Goal: Transaction & Acquisition: Purchase product/service

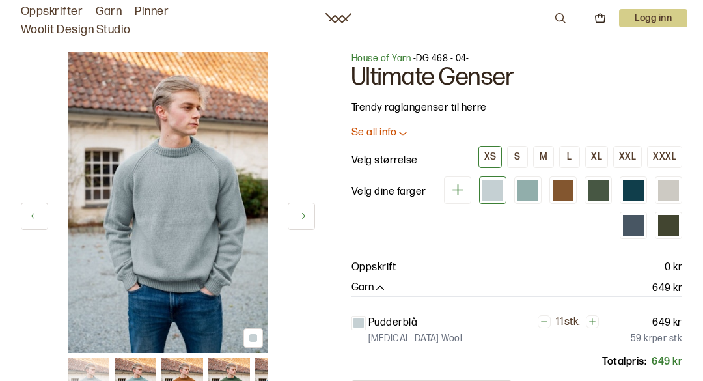
click at [641, 189] on div at bounding box center [633, 190] width 21 height 21
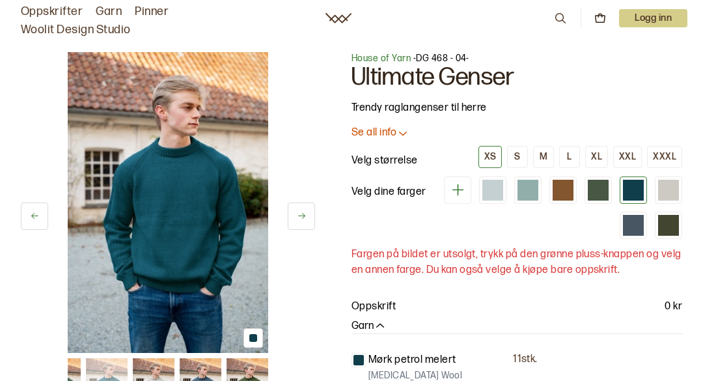
click at [597, 188] on div at bounding box center [598, 190] width 21 height 21
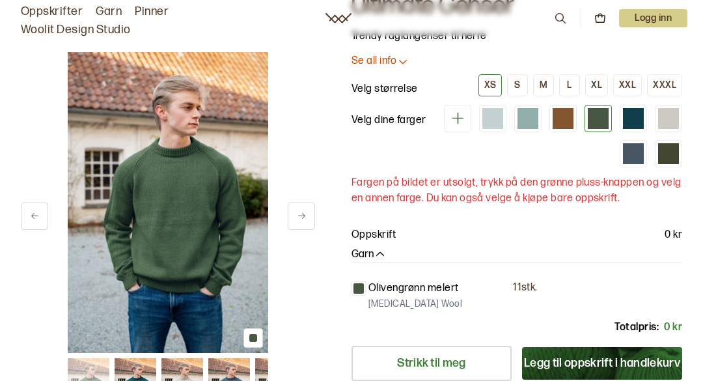
scroll to position [68, 0]
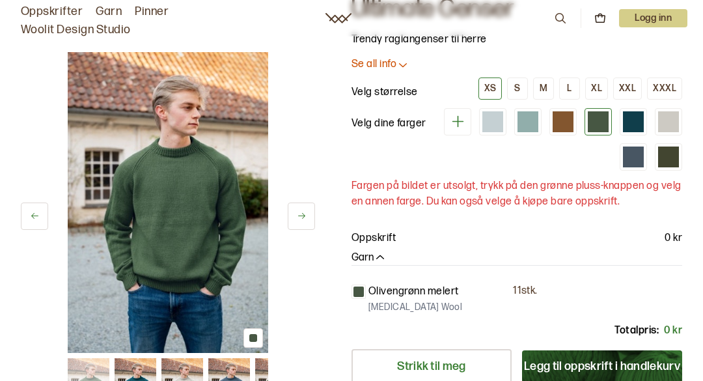
click at [526, 124] on div at bounding box center [527, 121] width 21 height 21
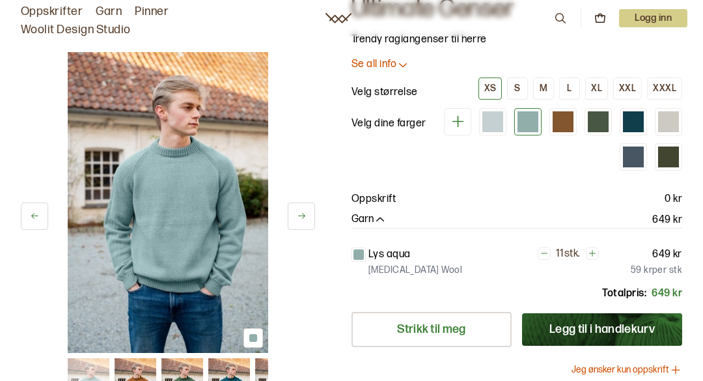
click at [569, 126] on div at bounding box center [562, 121] width 21 height 21
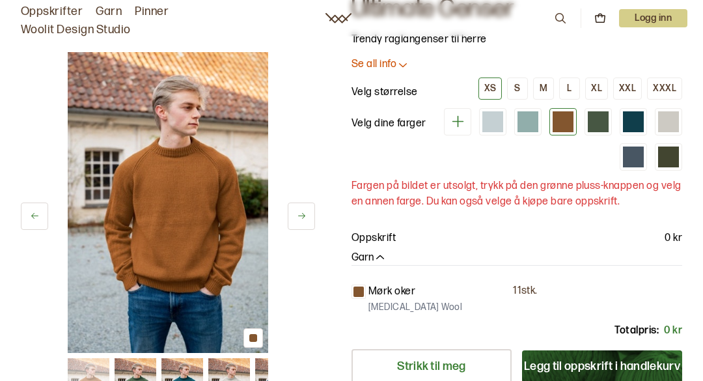
click at [595, 129] on div at bounding box center [598, 121] width 21 height 21
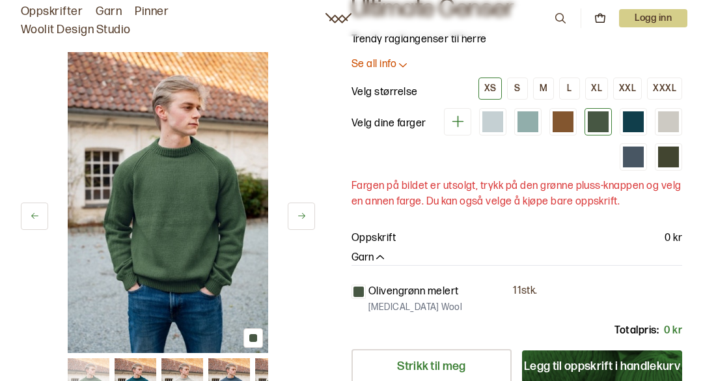
click at [561, 126] on div at bounding box center [562, 121] width 21 height 21
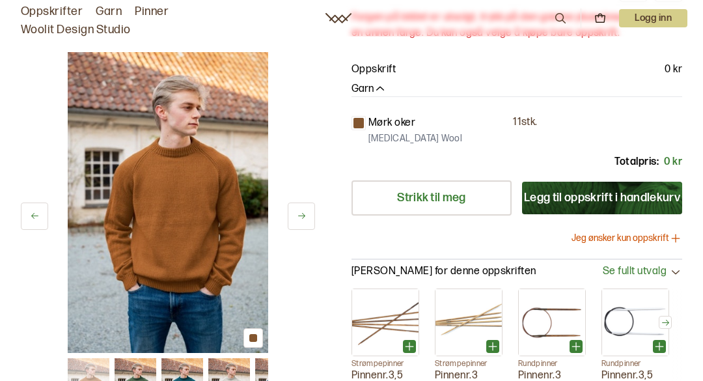
scroll to position [236, 0]
click at [623, 236] on button "Jeg ønsker kun oppskrift" at bounding box center [626, 238] width 111 height 13
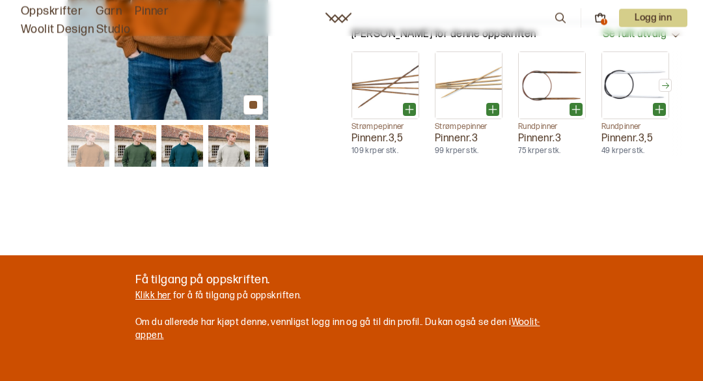
scroll to position [0, 0]
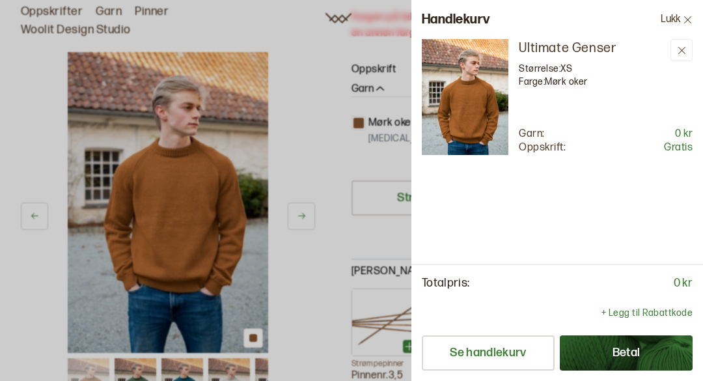
click at [630, 352] on button "Betal" at bounding box center [626, 352] width 133 height 35
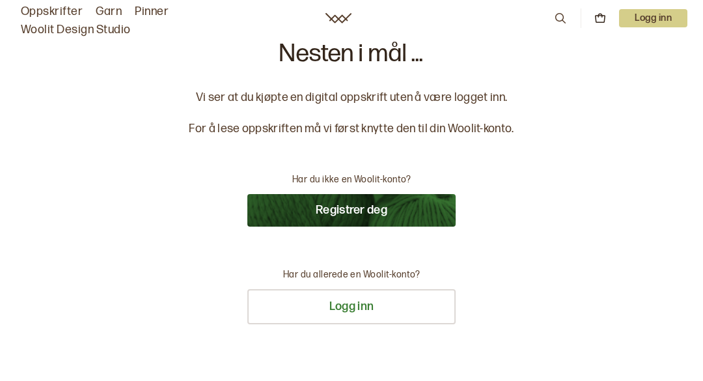
click at [362, 216] on button "Registrer deg" at bounding box center [351, 210] width 208 height 33
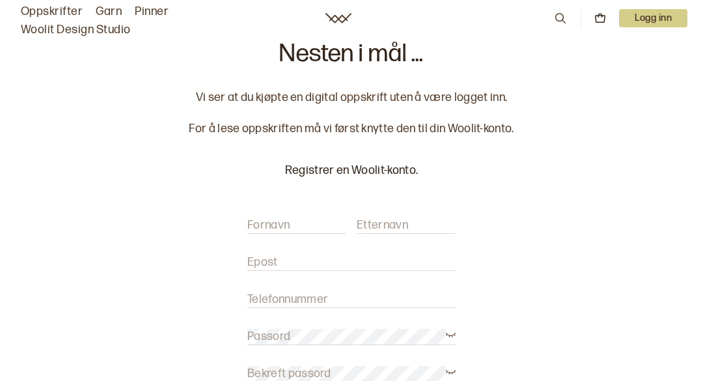
scroll to position [266, 0]
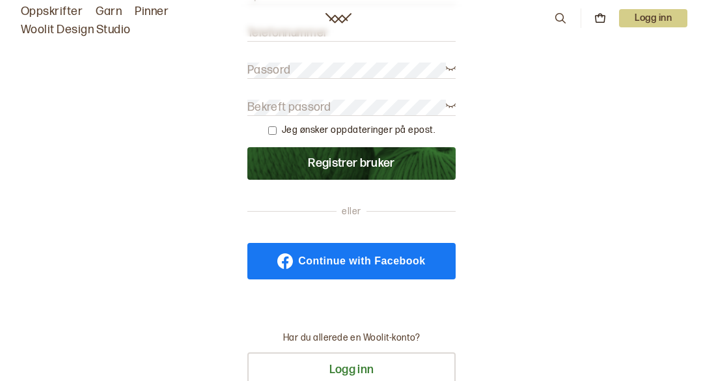
type input "evyannkr@online.no"
type input "Evy-Ann"
type input "Kristensen"
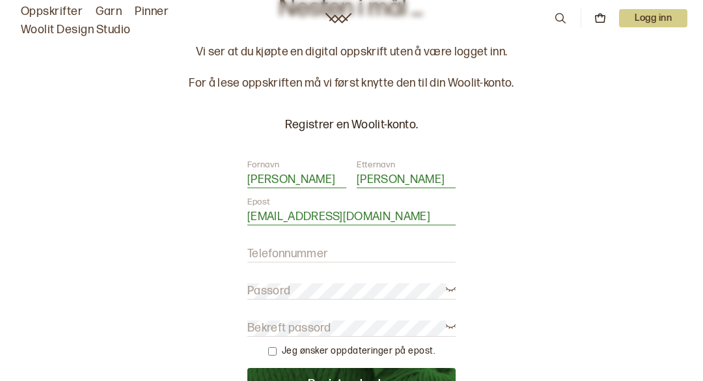
scroll to position [44, 0]
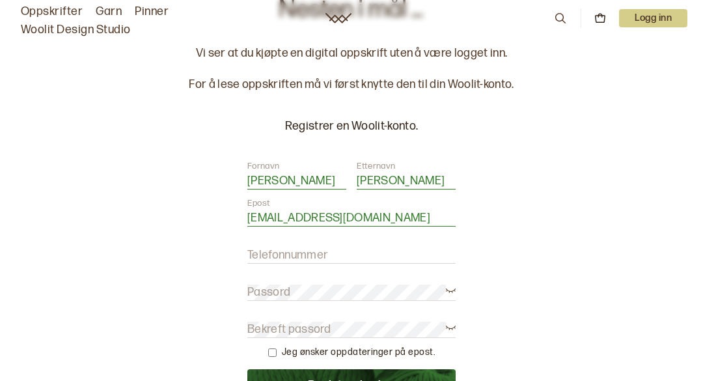
click at [269, 286] on label "Passord" at bounding box center [268, 292] width 43 height 16
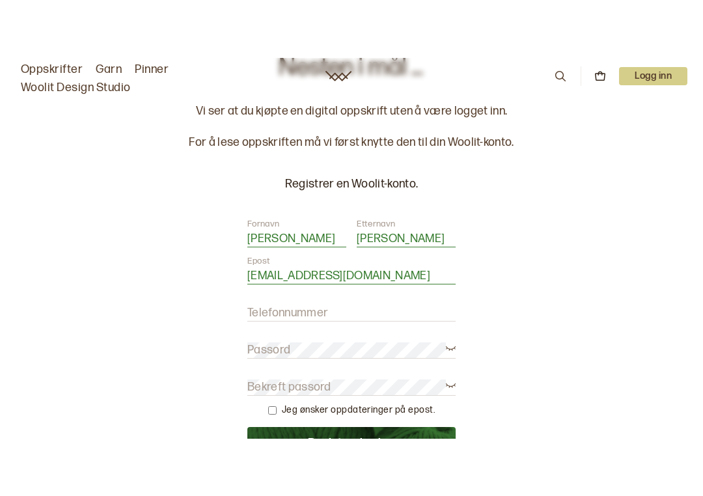
scroll to position [63, 0]
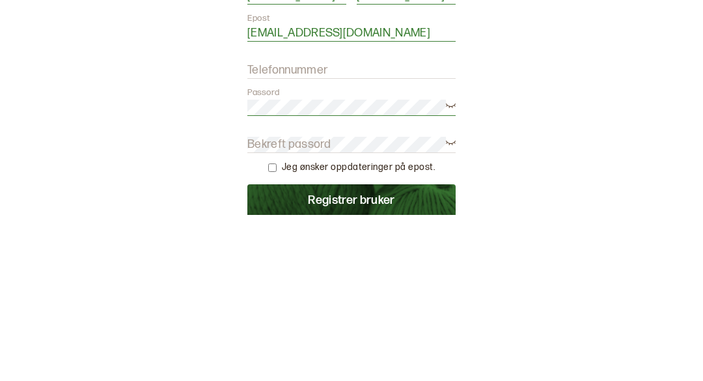
click at [262, 303] on label "Bekreft passord" at bounding box center [289, 311] width 84 height 16
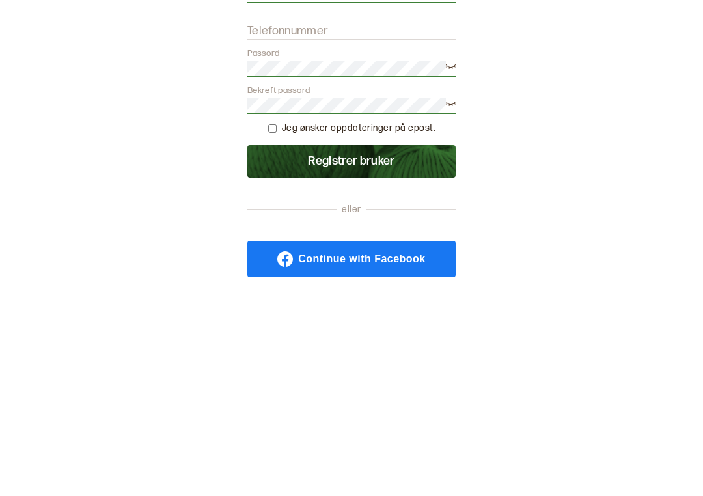
click at [277, 329] on input "checkbox" at bounding box center [272, 333] width 8 height 8
checkbox input "true"
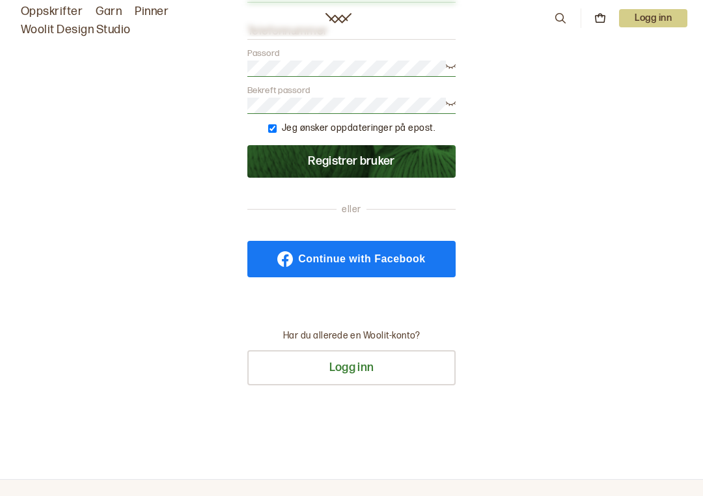
click at [355, 165] on button "Registrer bruker" at bounding box center [351, 161] width 208 height 33
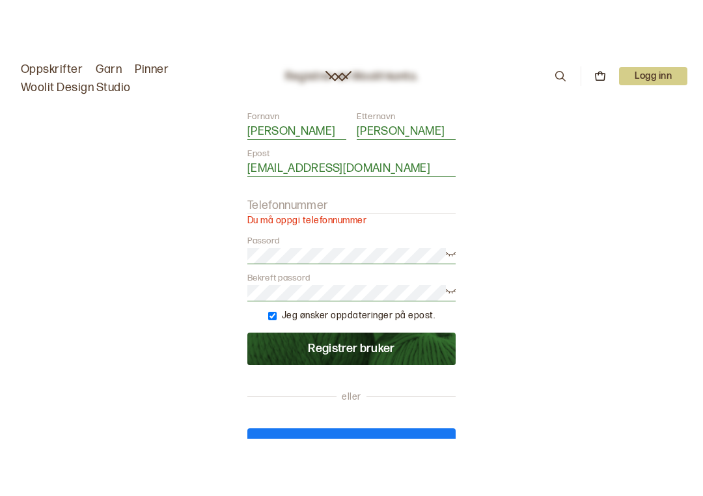
scroll to position [150, 0]
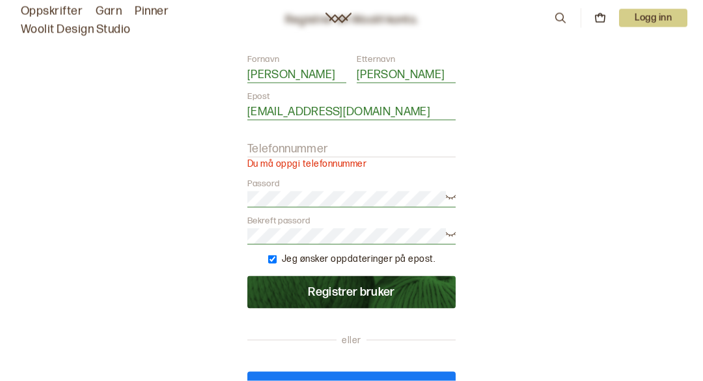
click at [265, 141] on label "Telefonnummer" at bounding box center [287, 149] width 81 height 16
click at [265, 141] on input "Telefonnummer" at bounding box center [351, 149] width 208 height 16
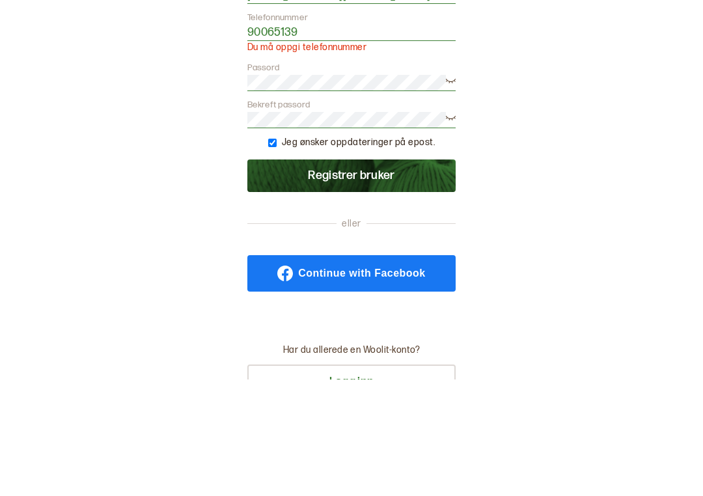
type input "90065139"
click at [365, 276] on button "Registrer bruker" at bounding box center [351, 292] width 208 height 33
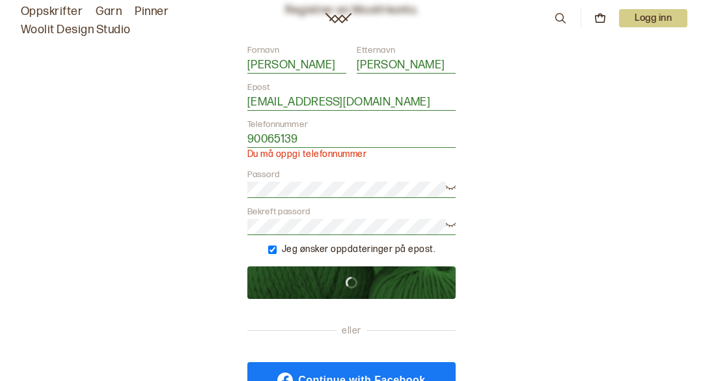
scroll to position [135, 0]
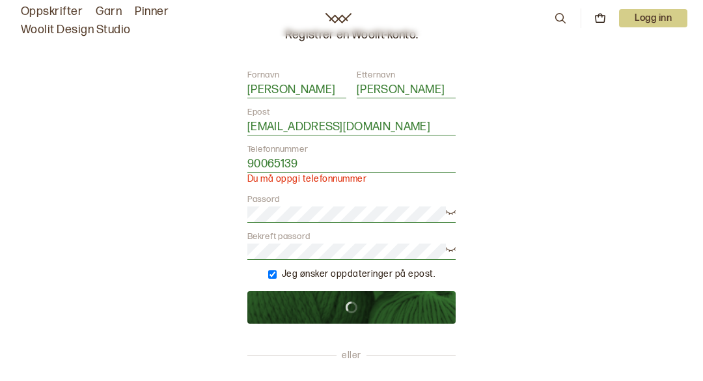
click at [247, 162] on input "90065139" at bounding box center [351, 164] width 208 height 16
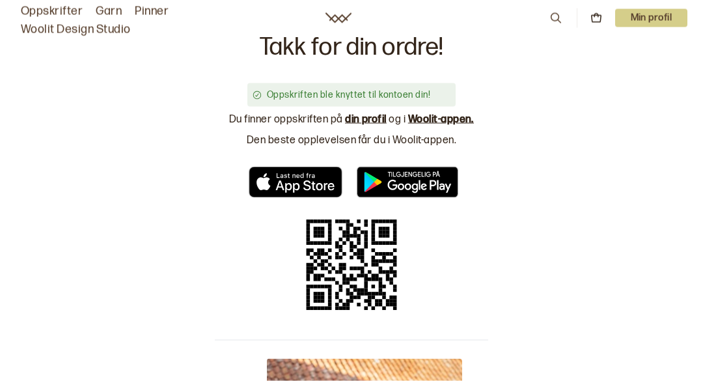
scroll to position [0, 0]
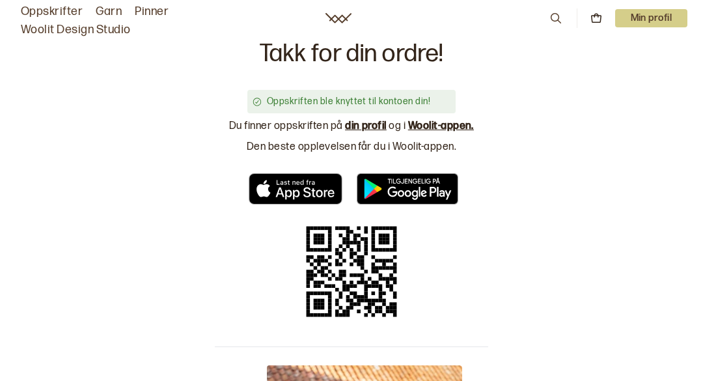
click at [290, 191] on img "AppStore Link" at bounding box center [296, 188] width 102 height 31
click at [362, 126] on link "din profil" at bounding box center [366, 126] width 42 height 12
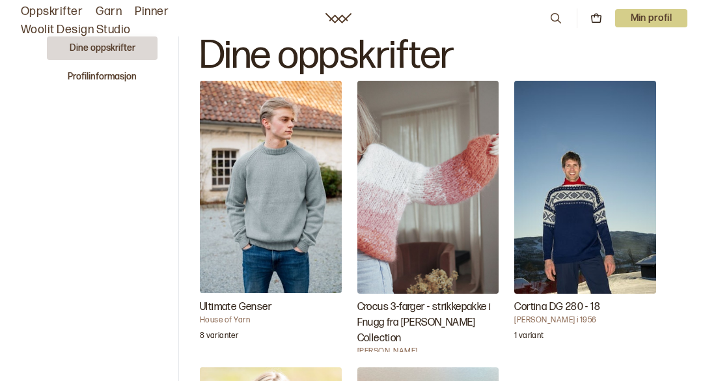
click at [644, 18] on p "Min profil" at bounding box center [651, 18] width 73 height 18
click at [606, 48] on span "Profil" at bounding box center [606, 52] width 24 height 12
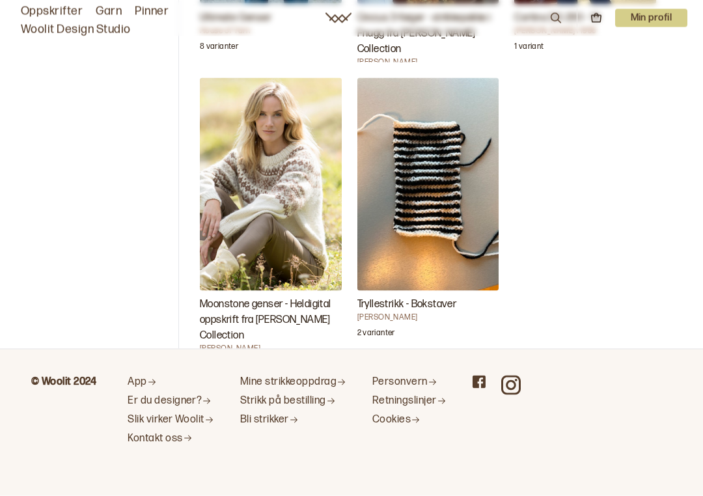
scroll to position [294, 0]
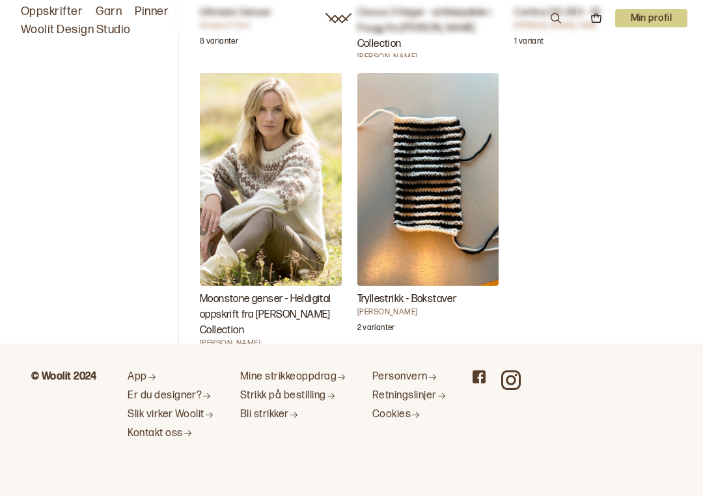
click at [274, 273] on img "Moonstone genser - Heldigital oppskrift fra Camilla Pihl Collection" at bounding box center [271, 179] width 142 height 212
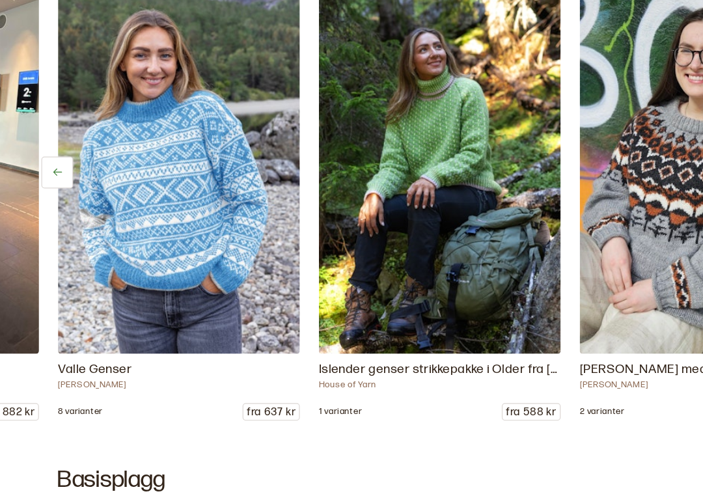
scroll to position [0, 427]
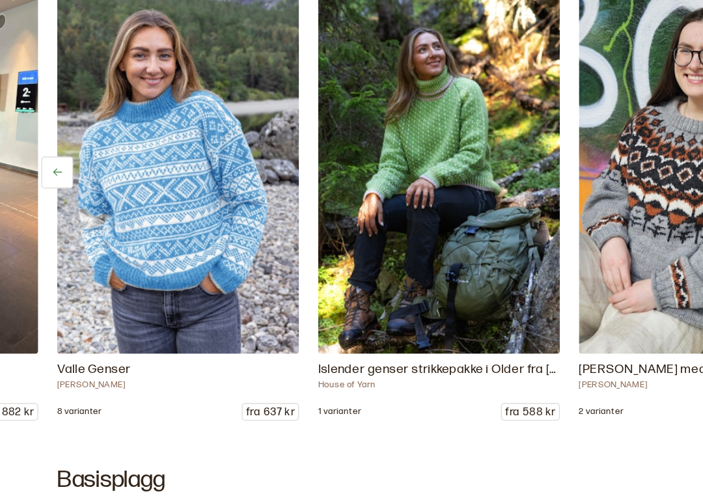
click at [374, 116] on img at bounding box center [359, 231] width 198 height 297
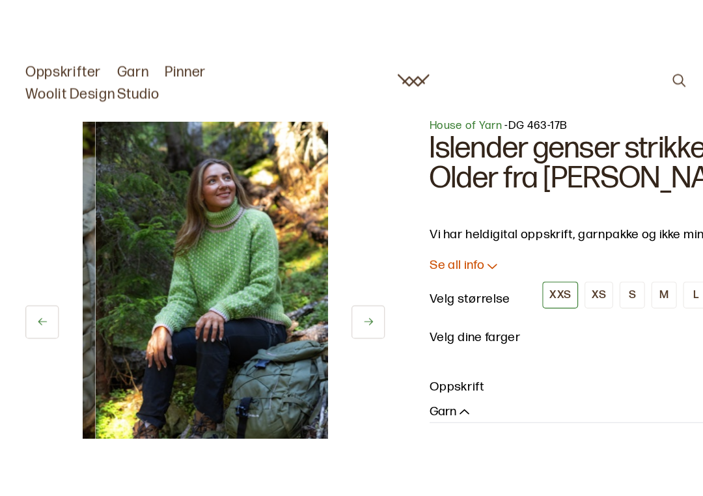
scroll to position [3, 0]
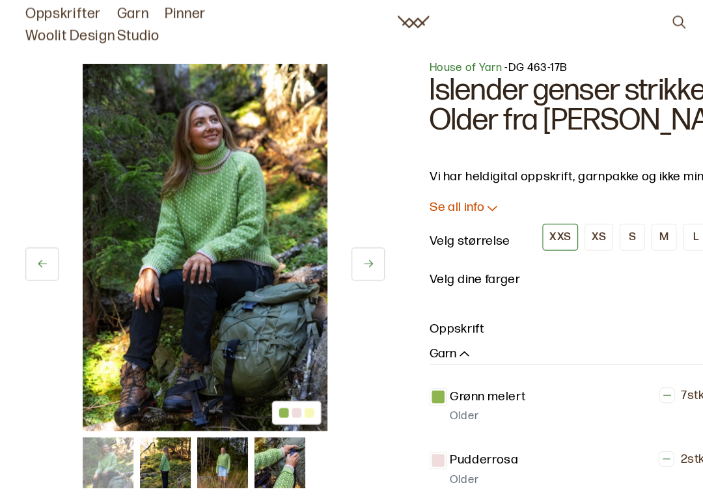
click at [189, 180] on img at bounding box center [168, 202] width 200 height 301
click at [181, 185] on img at bounding box center [168, 202] width 200 height 301
click at [302, 214] on icon at bounding box center [302, 216] width 10 height 10
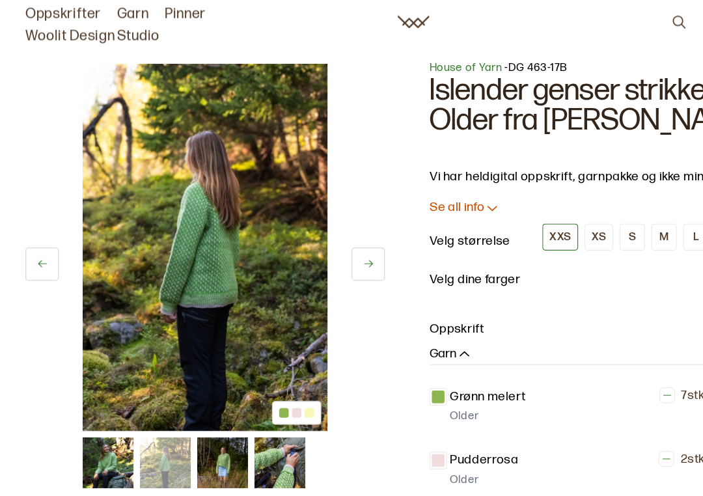
click at [303, 218] on icon at bounding box center [302, 216] width 10 height 10
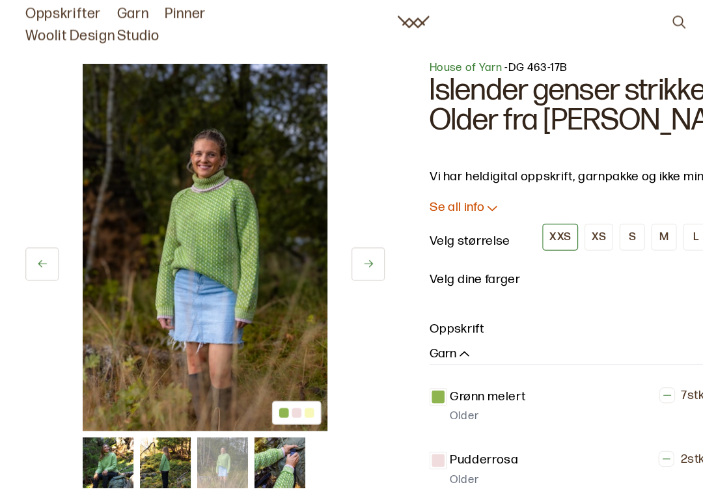
click at [302, 222] on button at bounding box center [301, 215] width 27 height 27
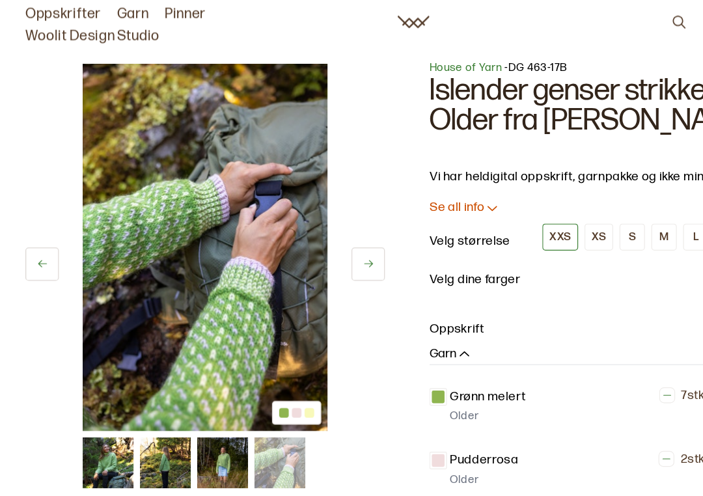
click at [299, 220] on icon at bounding box center [302, 216] width 10 height 10
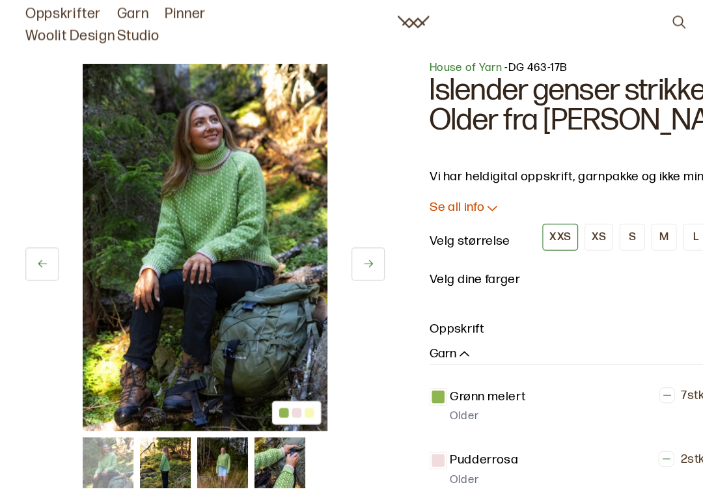
click at [298, 221] on icon at bounding box center [302, 216] width 10 height 10
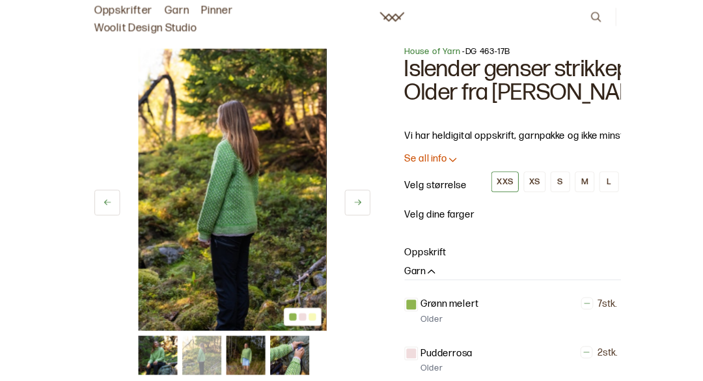
scroll to position [0, 0]
